Goal: Navigation & Orientation: Find specific page/section

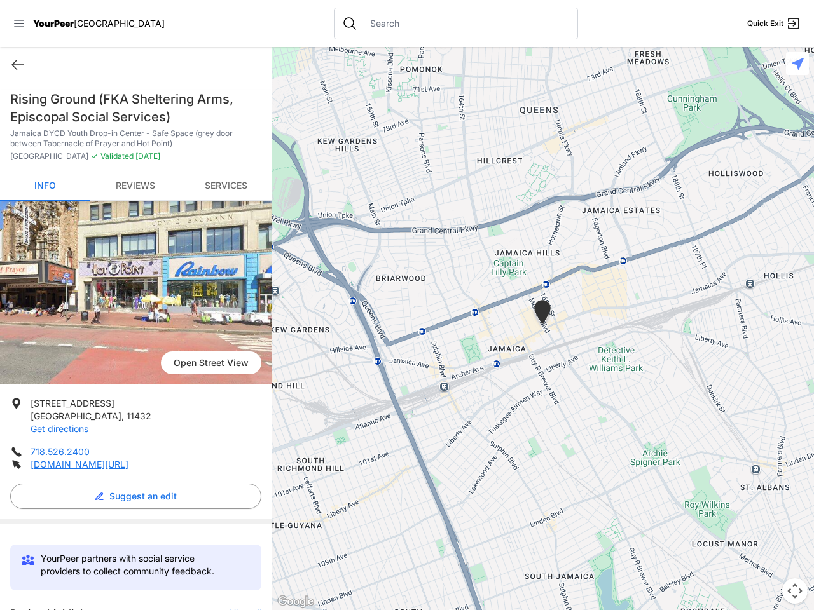
click at [19, 24] on icon at bounding box center [19, 24] width 10 height 8
click at [0, 0] on div "Home Explore services About Statement Donate Contact Us Privacy Terms" at bounding box center [0, 0] width 0 height 0
click at [0, 0] on div "Single Adult Families Soup Kitchen Food Pantry Toiletries Restrooms Showers Lau…" at bounding box center [0, 0] width 0 height 0
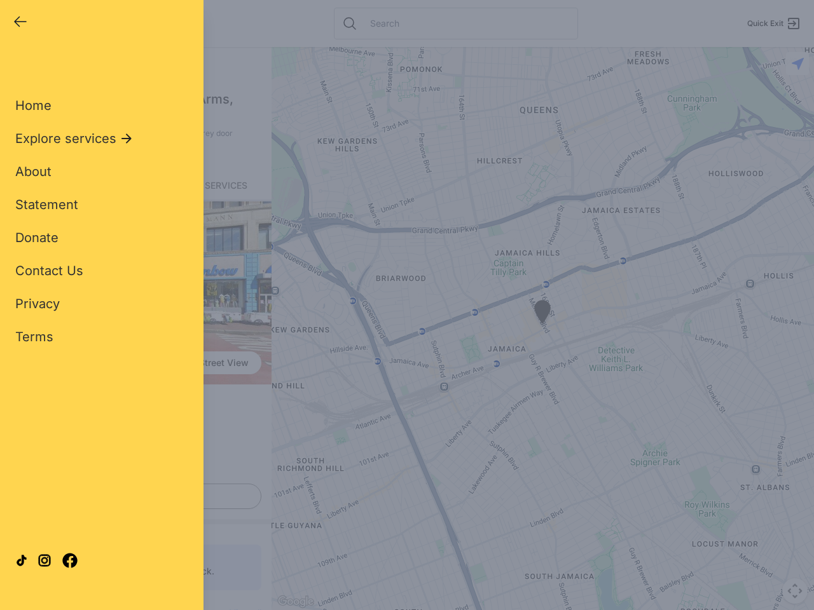
click at [239, 609] on div "Close panel YourPeer [GEOGRAPHIC_DATA] Quick Exit Single Adult Families Soup Ki…" at bounding box center [407, 305] width 814 height 610
click at [542, 329] on div "Close panel YourPeer [GEOGRAPHIC_DATA] Quick Exit Single Adult Families Soup Ki…" at bounding box center [407, 305] width 814 height 610
click at [542, 314] on div "Close panel YourPeer [GEOGRAPHIC_DATA] Quick Exit Single Adult Families Soup Ki…" at bounding box center [407, 305] width 814 height 610
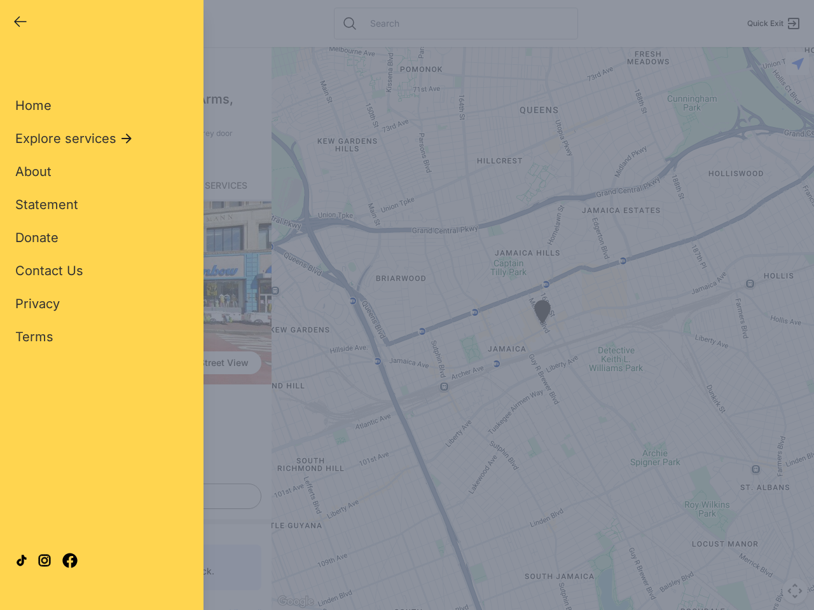
click at [795, 591] on div "Close panel YourPeer [GEOGRAPHIC_DATA] Quick Exit Single Adult Families Soup Ki…" at bounding box center [407, 305] width 814 height 610
click at [797, 64] on div "Close panel YourPeer [GEOGRAPHIC_DATA] Quick Exit Single Adult Families Soup Ki…" at bounding box center [407, 305] width 814 height 610
